Goal: Check status: Check status

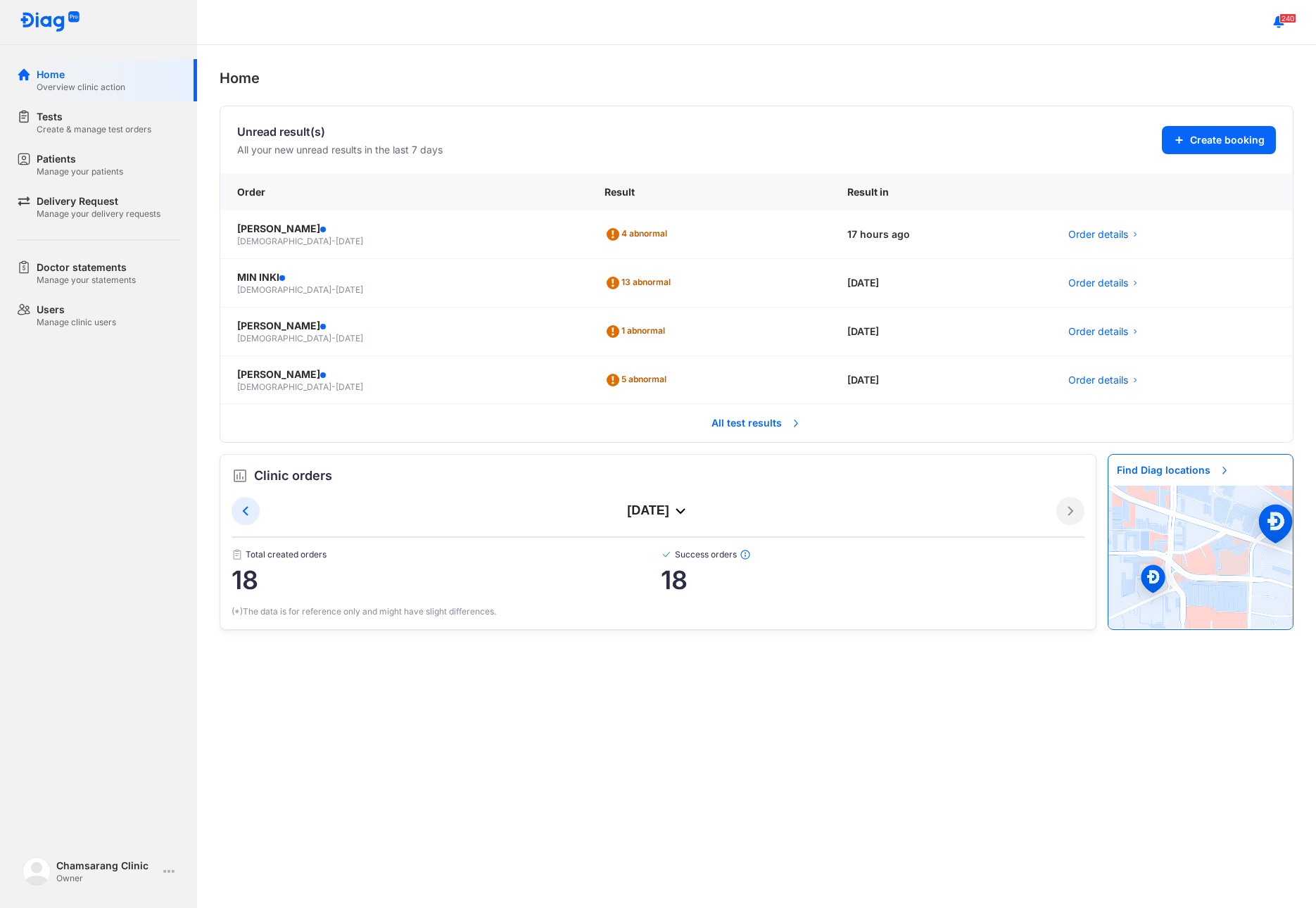
click at [715, 429] on span "All test results" at bounding box center [756, 422] width 107 height 31
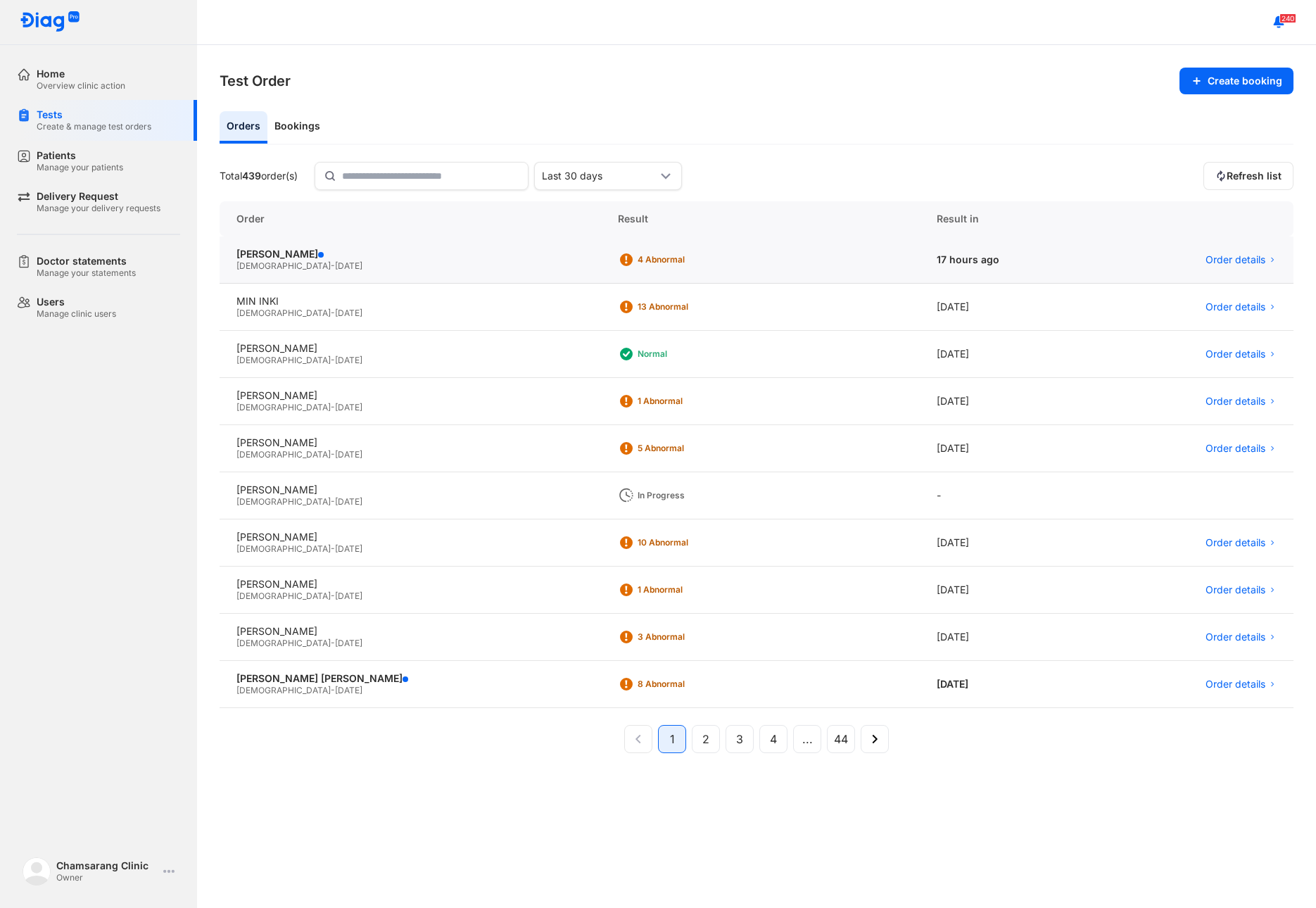
click at [279, 260] on div "Female - 05/08/1977" at bounding box center [410, 266] width 347 height 11
click at [396, 258] on div "[PERSON_NAME]" at bounding box center [410, 255] width 347 height 13
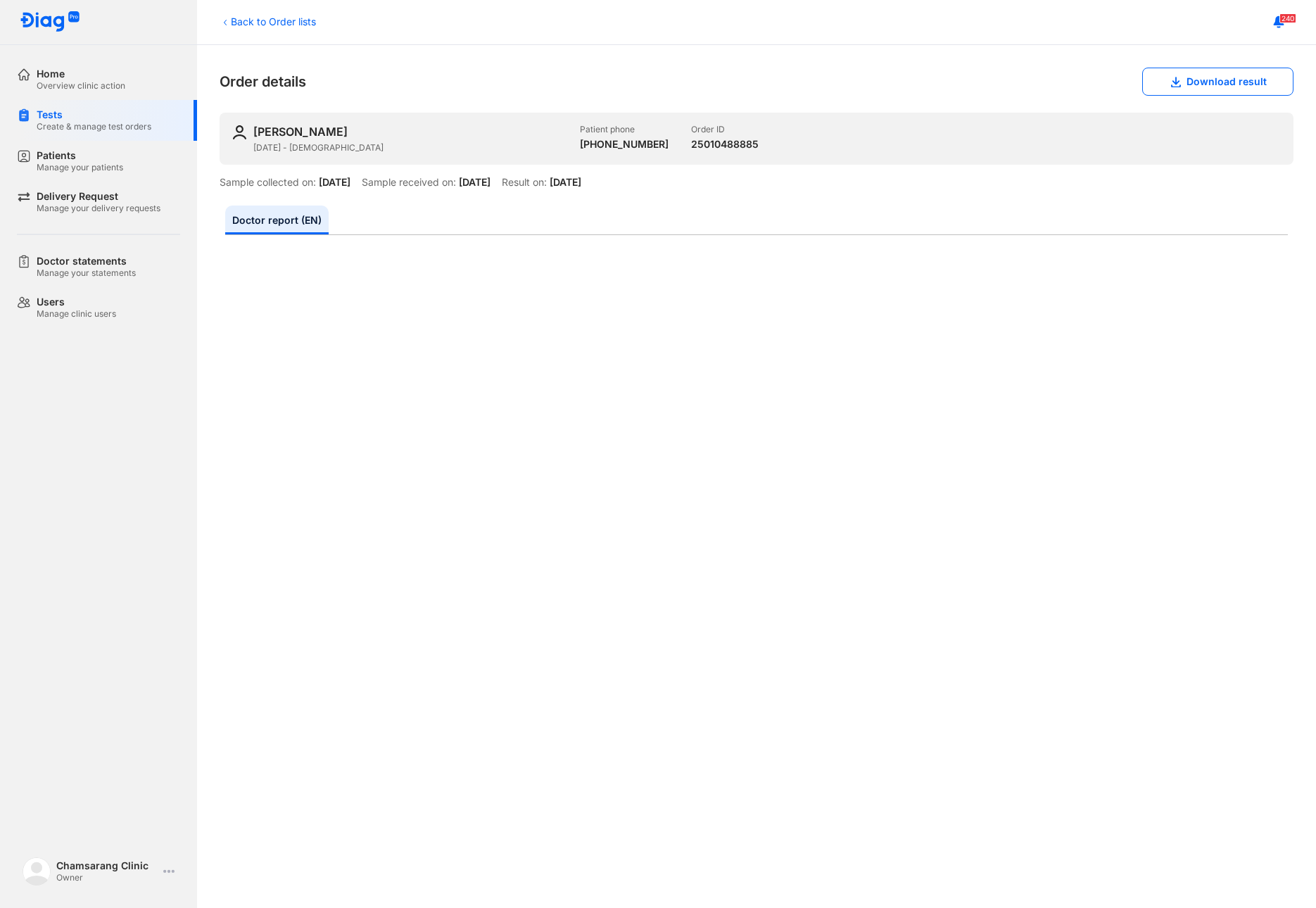
click at [199, 503] on div "Back to Order lists Order details Download result [PERSON_NAME] JEE [DATE] - [D…" at bounding box center [755, 476] width 1119 height 863
